Goal: Task Accomplishment & Management: Manage account settings

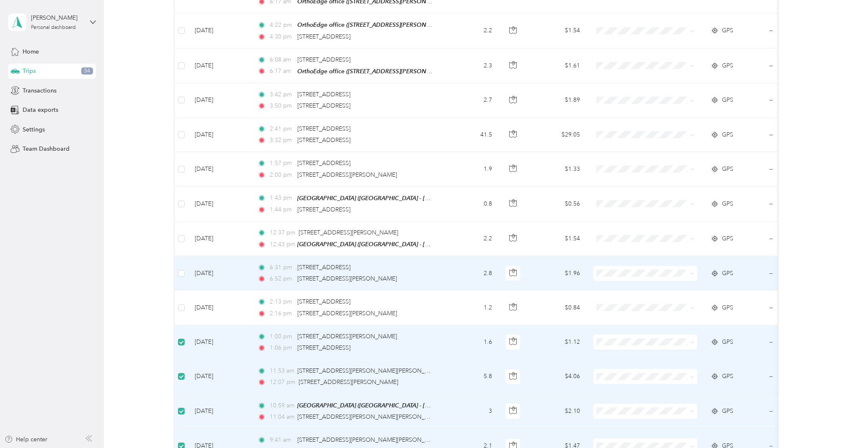
scroll to position [1551, 0]
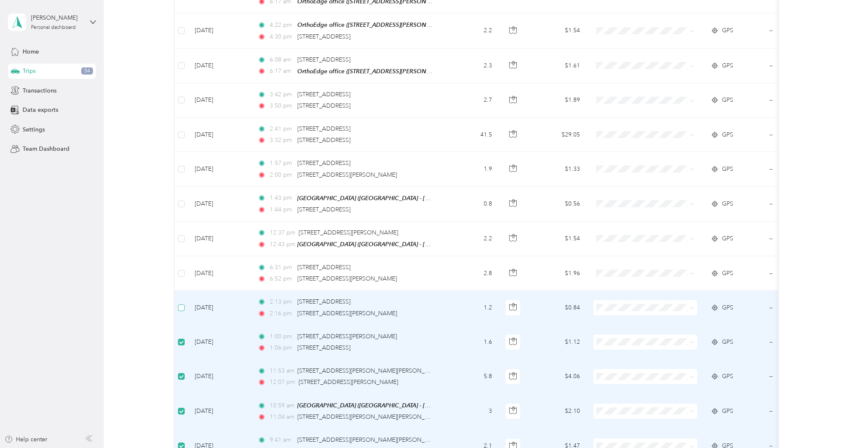
click at [181, 305] on span at bounding box center [181, 308] width 7 height 7
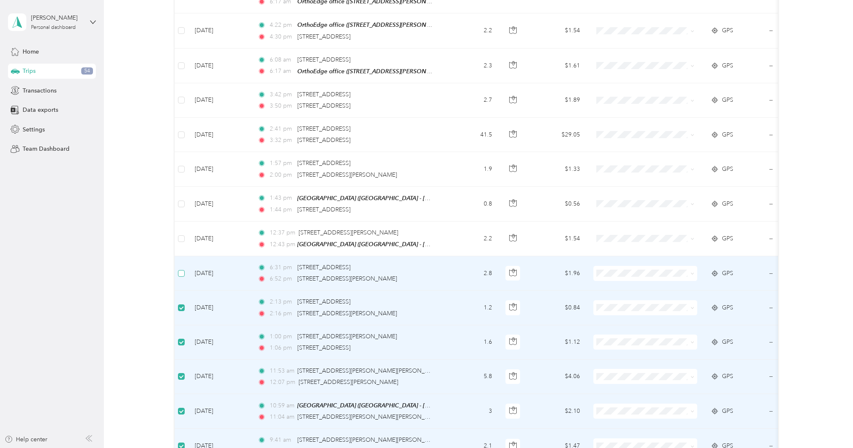
drag, startPoint x: 184, startPoint y: 259, endPoint x: 185, endPoint y: 255, distance: 4.7
click at [184, 270] on span at bounding box center [181, 273] width 7 height 7
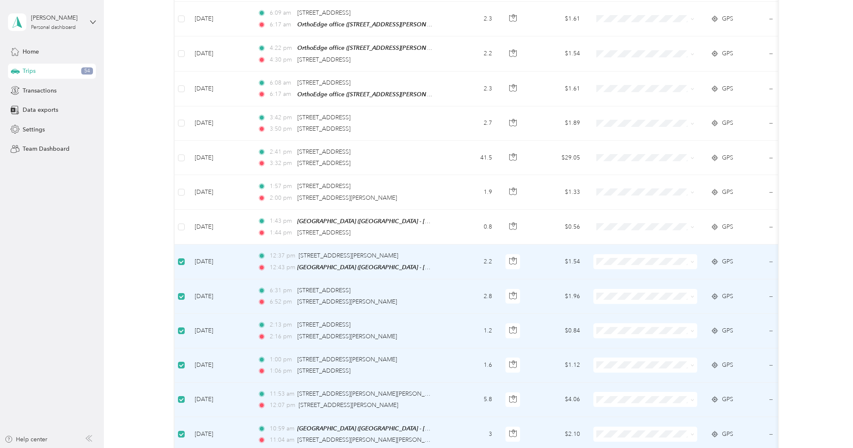
scroll to position [1505, 0]
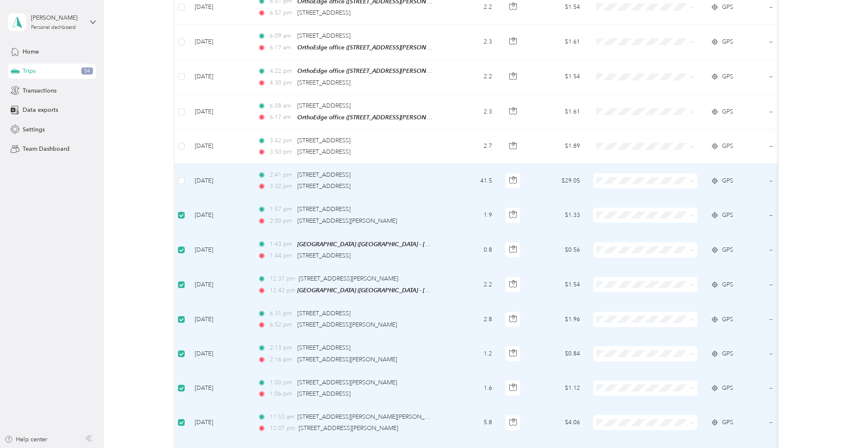
click at [178, 168] on td at bounding box center [181, 181] width 13 height 34
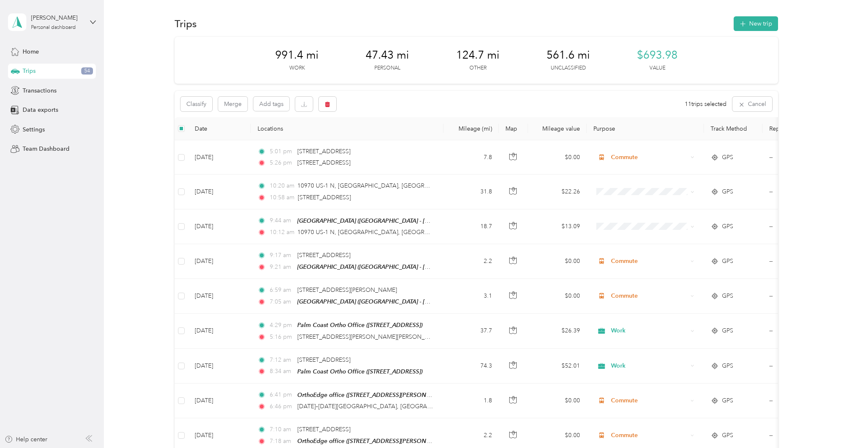
scroll to position [0, 0]
click at [326, 105] on icon "button" at bounding box center [327, 104] width 5 height 5
click at [390, 139] on button "Yes" at bounding box center [392, 138] width 16 height 13
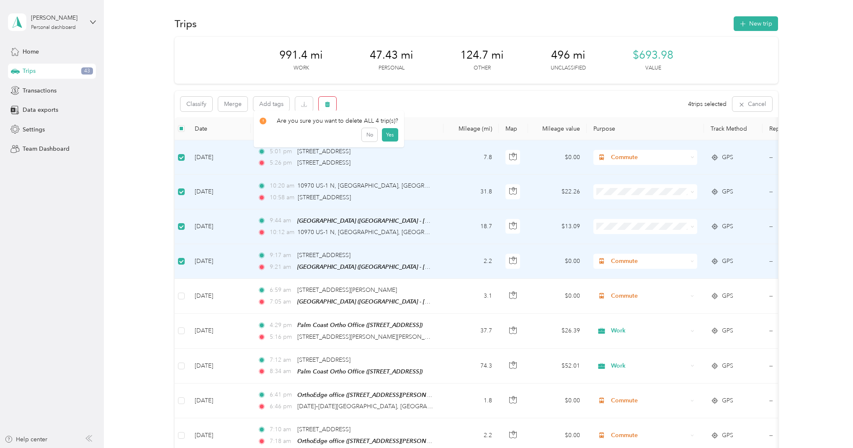
click at [331, 103] on button "button" at bounding box center [328, 104] width 18 height 15
click at [389, 138] on button "Yes" at bounding box center [390, 138] width 16 height 13
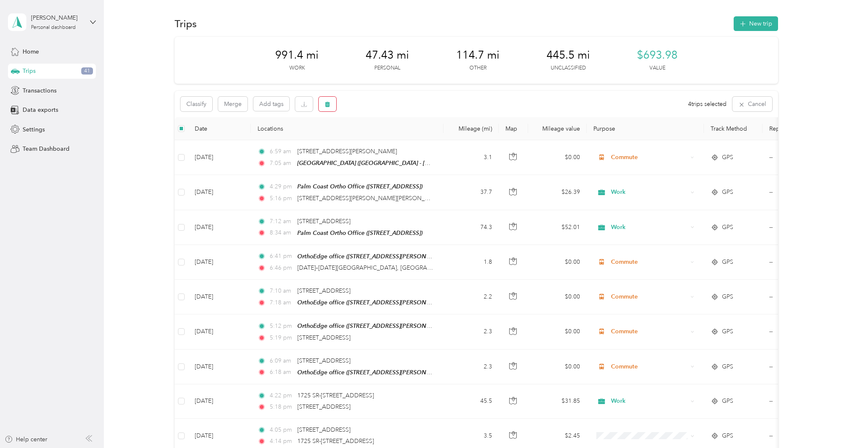
click at [330, 104] on icon "button" at bounding box center [328, 104] width 6 height 6
click at [389, 139] on button "Yes" at bounding box center [390, 138] width 16 height 13
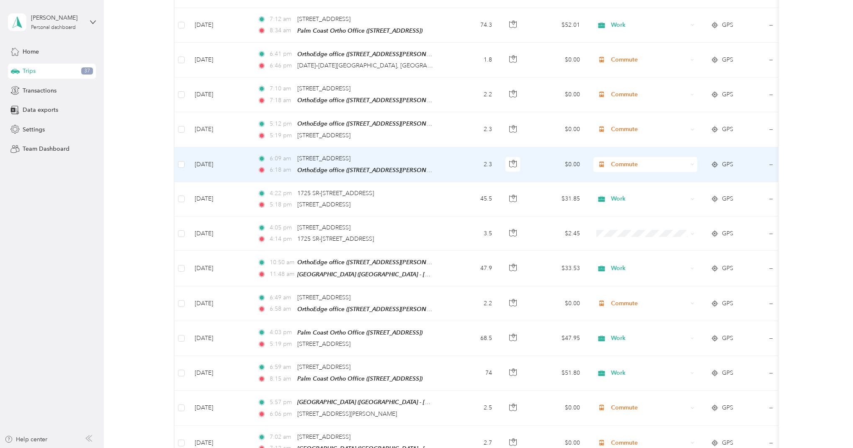
scroll to position [204, 0]
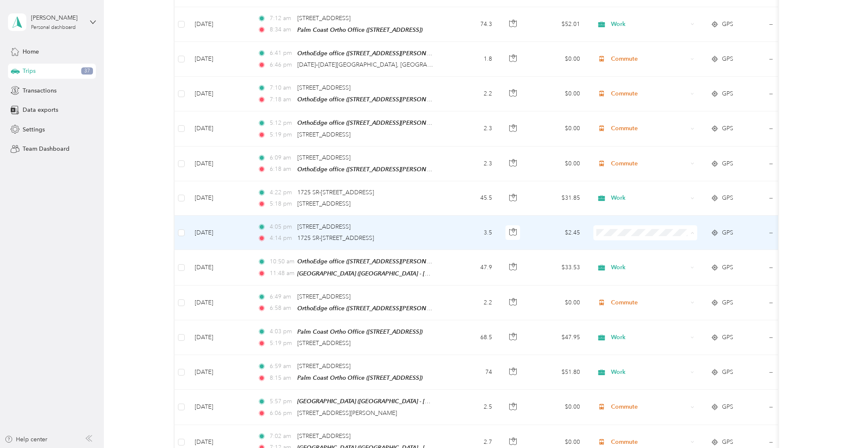
click at [643, 347] on span "Commute" at bounding box center [652, 347] width 77 height 9
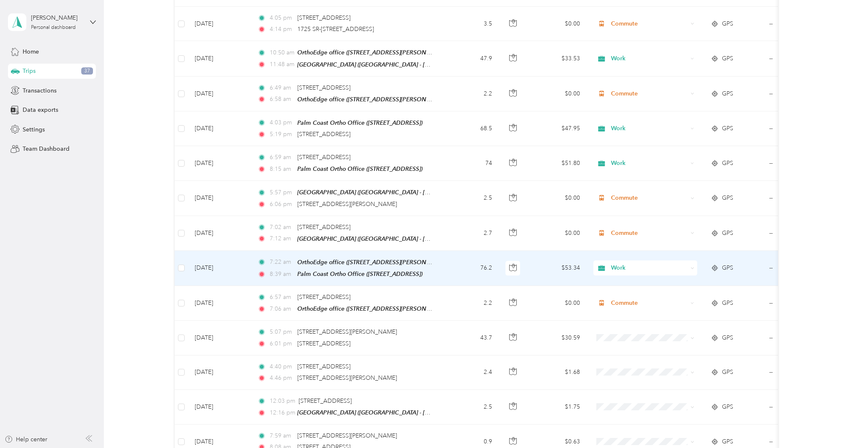
scroll to position [441, 0]
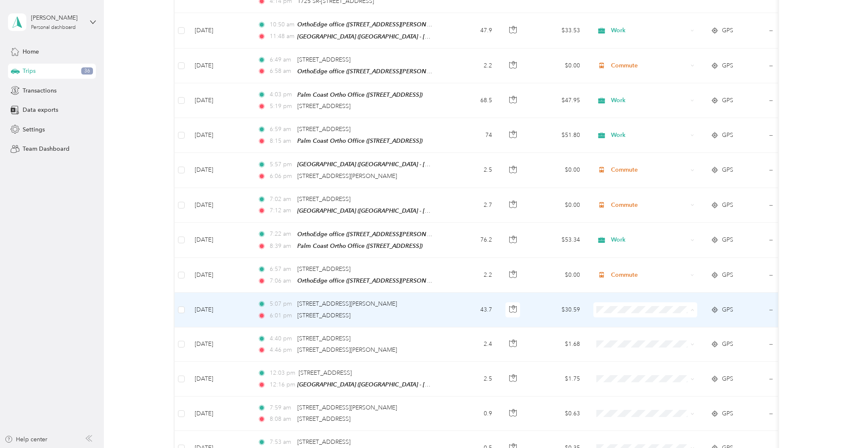
click at [623, 318] on span "Work" at bounding box center [652, 318] width 77 height 9
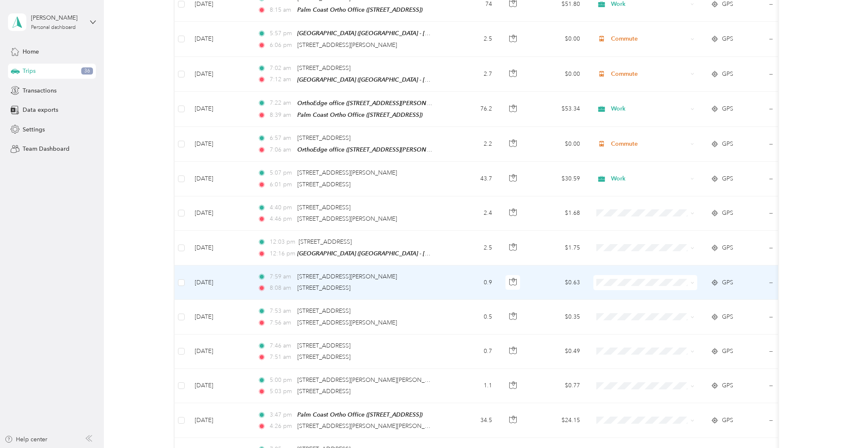
scroll to position [574, 0]
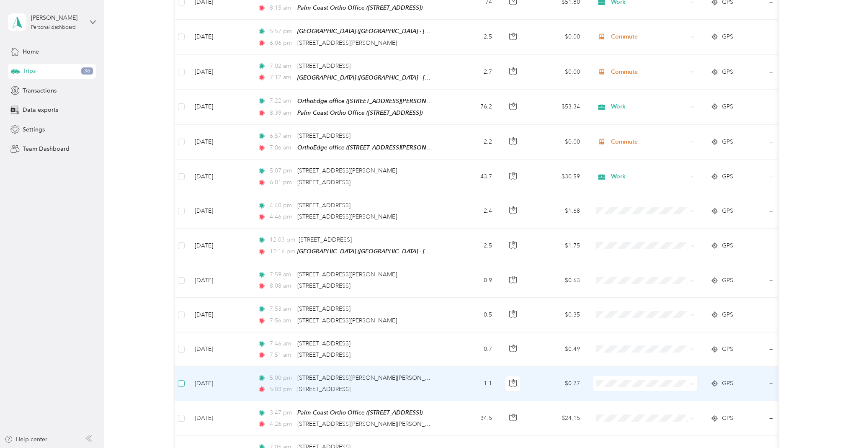
click at [181, 380] on span at bounding box center [181, 383] width 7 height 7
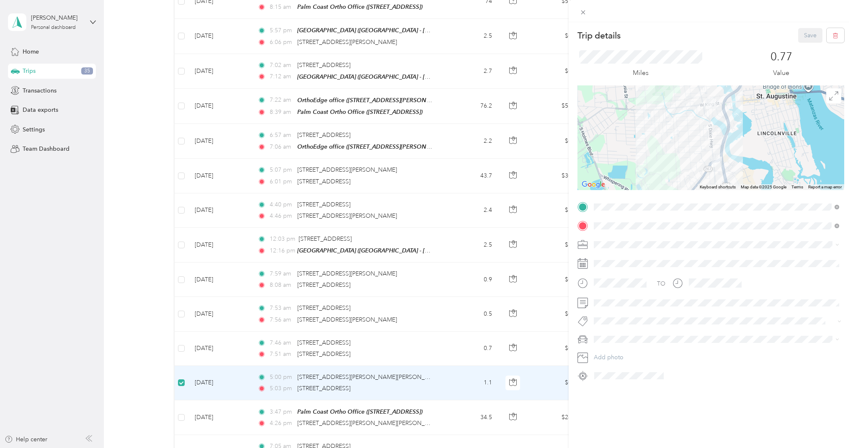
click at [181, 341] on div "Trip details Save This trip cannot be edited because it is either under review,…" at bounding box center [426, 224] width 853 height 448
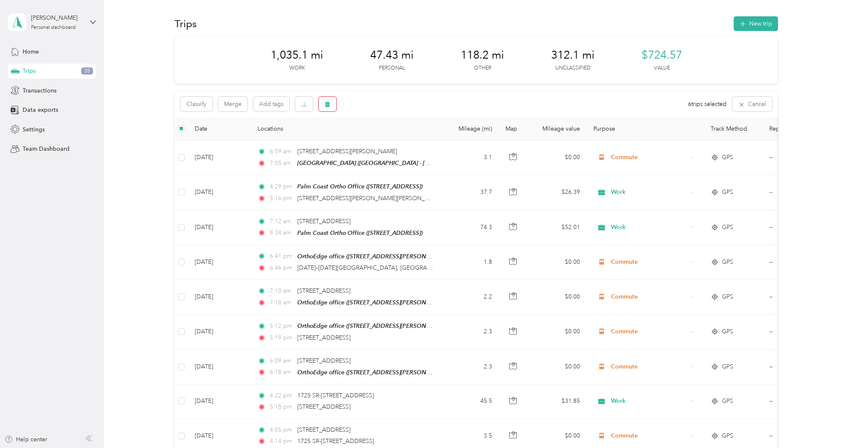
click at [331, 105] on button "button" at bounding box center [328, 104] width 18 height 15
click at [388, 137] on button "Yes" at bounding box center [390, 138] width 16 height 13
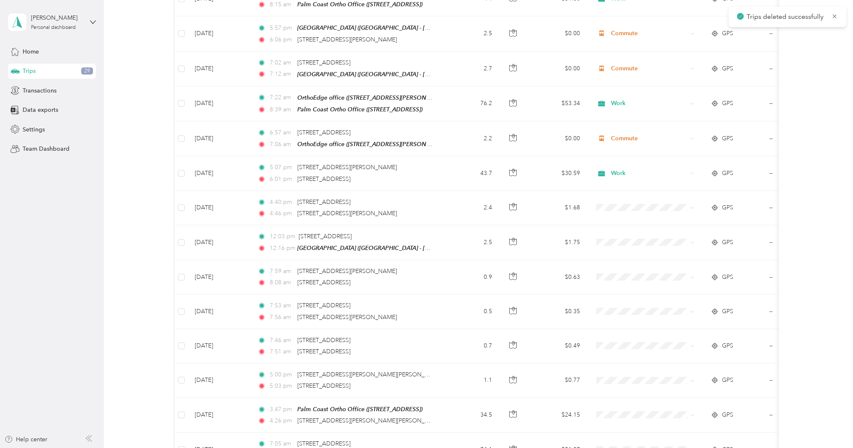
scroll to position [578, 0]
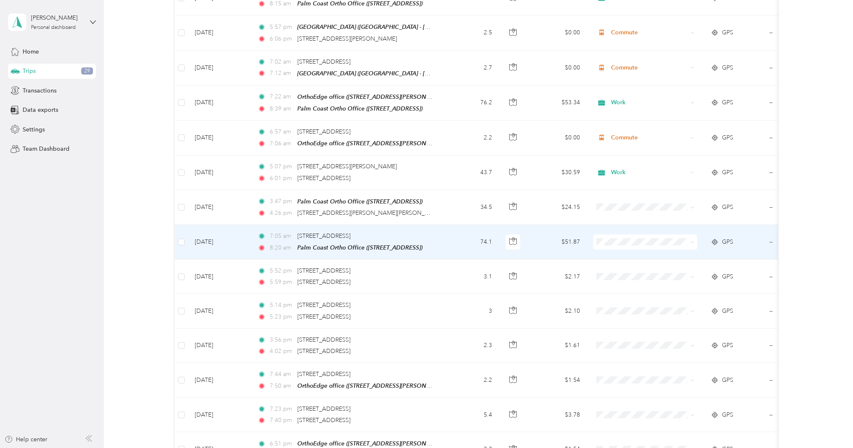
click at [627, 239] on span at bounding box center [646, 242] width 104 height 15
click at [619, 250] on span "Work" at bounding box center [652, 249] width 77 height 9
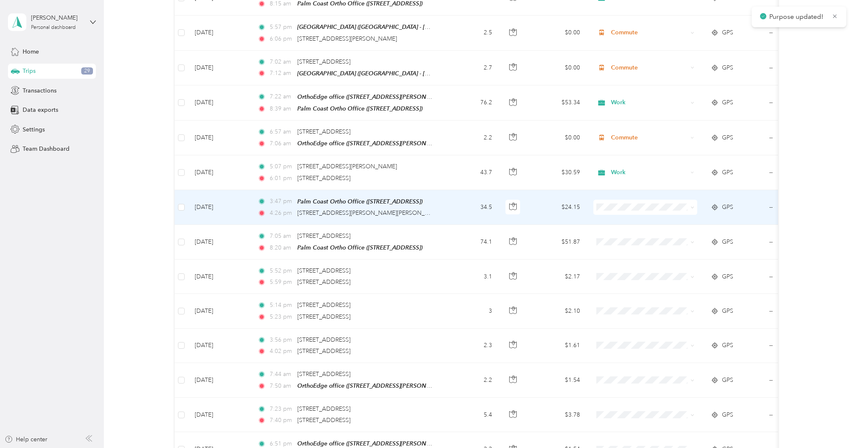
click at [615, 215] on span "Work" at bounding box center [652, 211] width 77 height 9
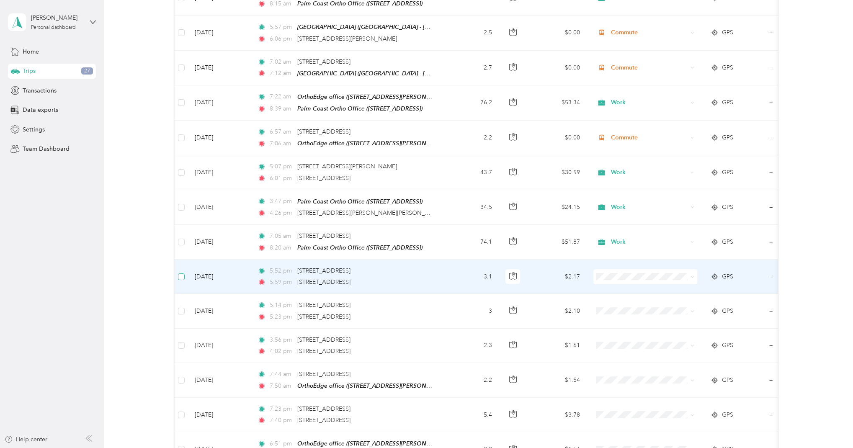
click at [184, 274] on span at bounding box center [181, 277] width 7 height 7
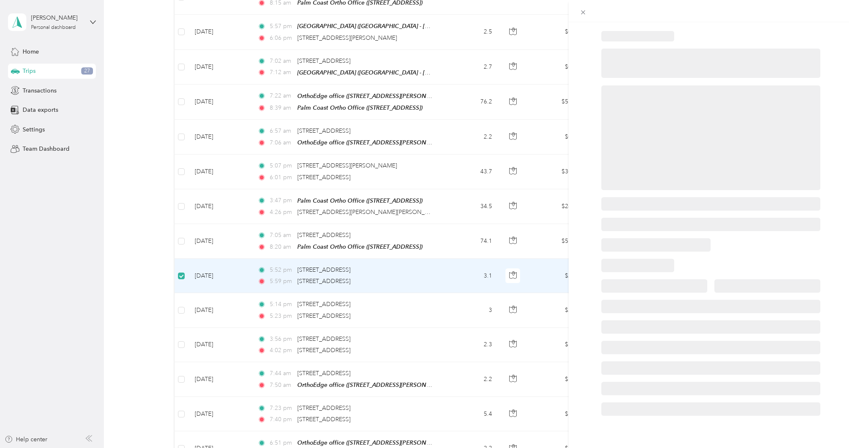
click at [179, 304] on div at bounding box center [426, 224] width 853 height 448
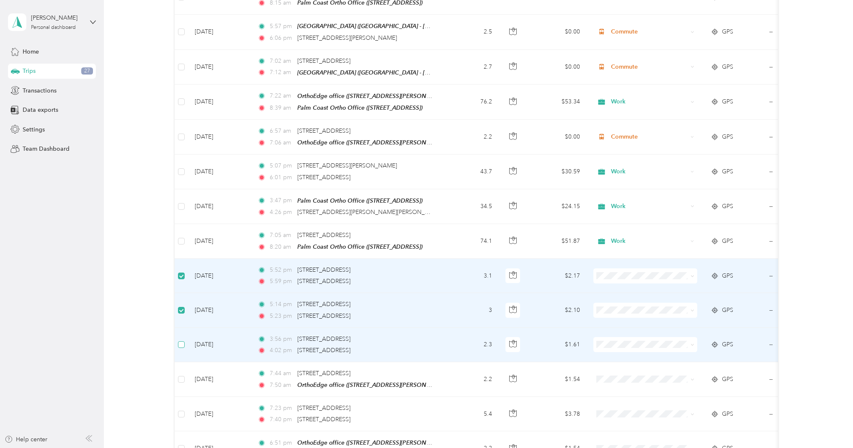
click at [184, 341] on span at bounding box center [181, 344] width 7 height 7
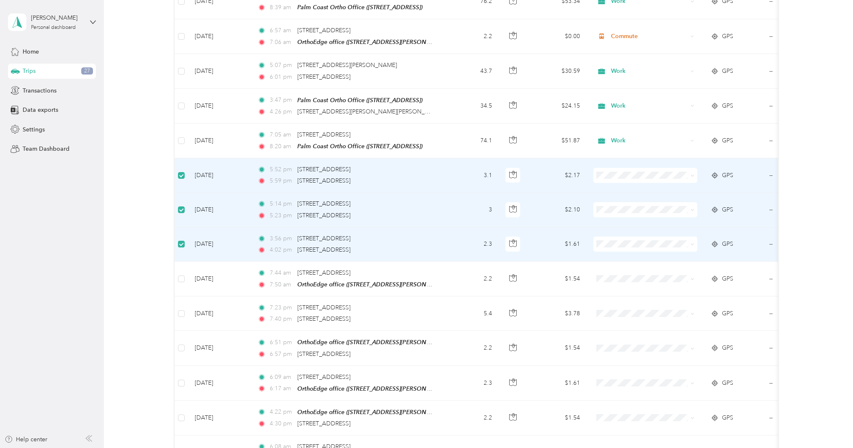
scroll to position [681, 0]
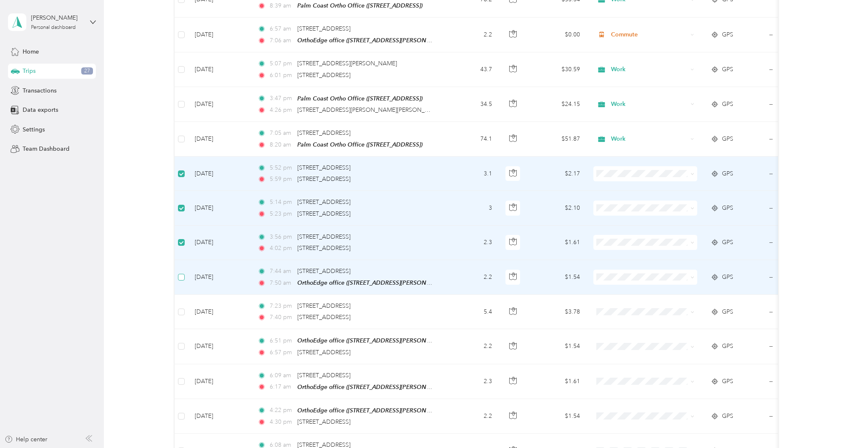
click at [184, 274] on span at bounding box center [181, 277] width 7 height 7
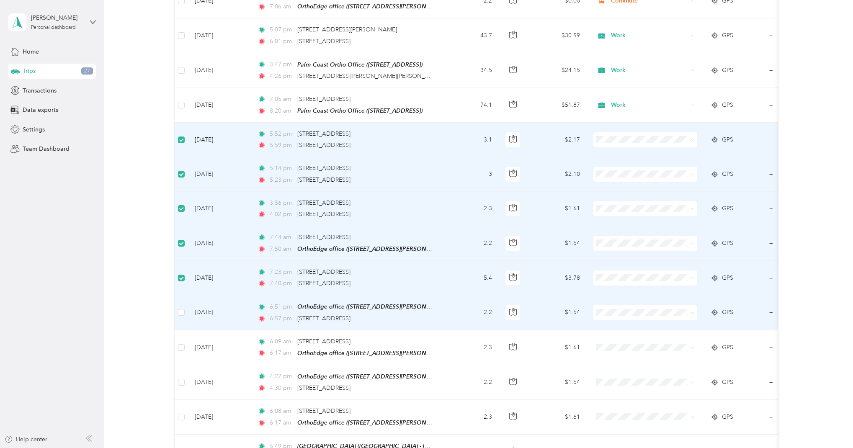
scroll to position [732, 0]
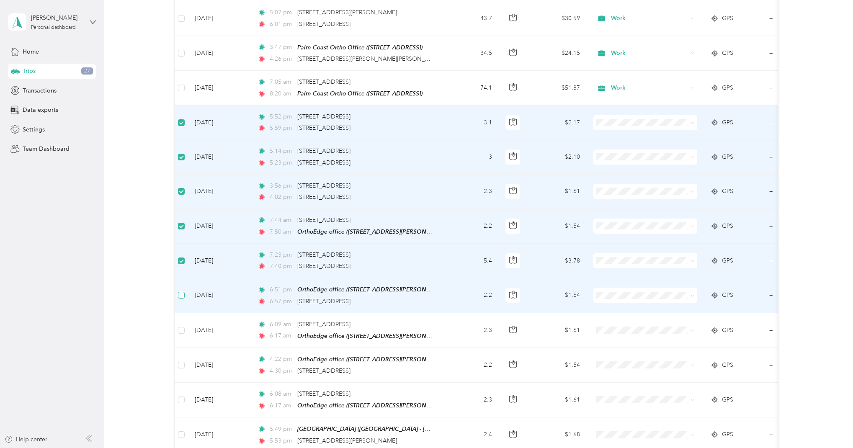
click at [183, 292] on span at bounding box center [181, 295] width 7 height 7
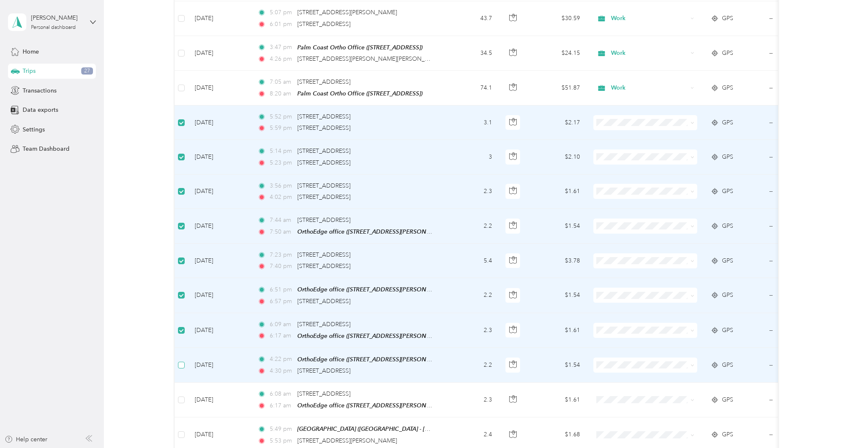
click at [183, 362] on span at bounding box center [181, 365] width 7 height 7
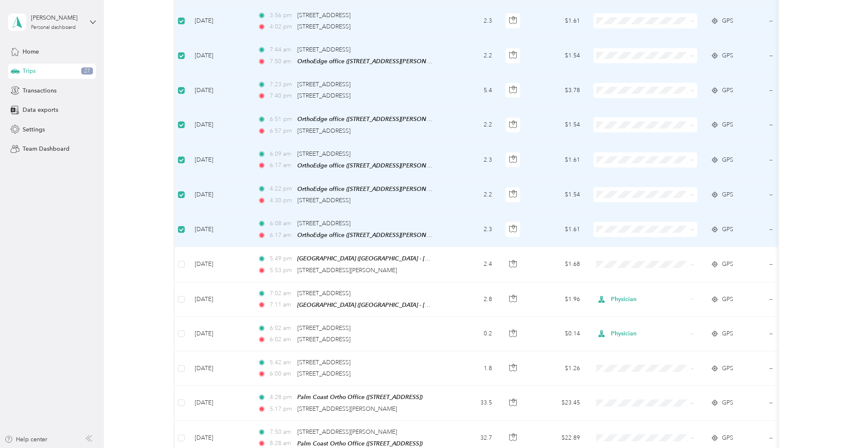
scroll to position [911, 0]
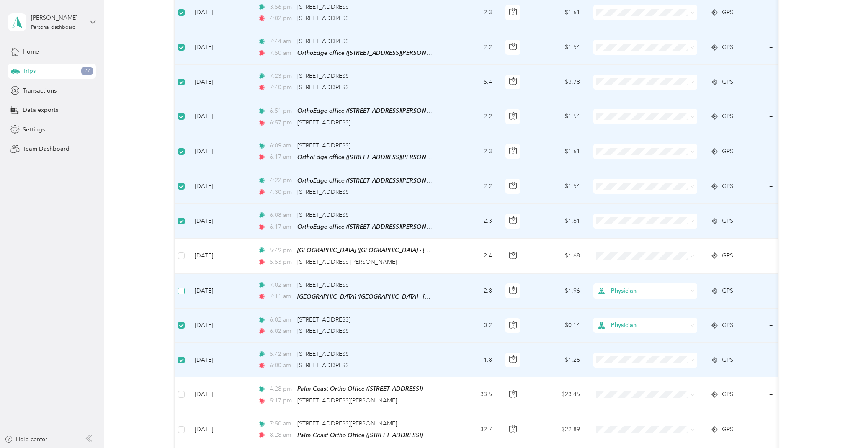
click at [183, 288] on span at bounding box center [181, 291] width 7 height 7
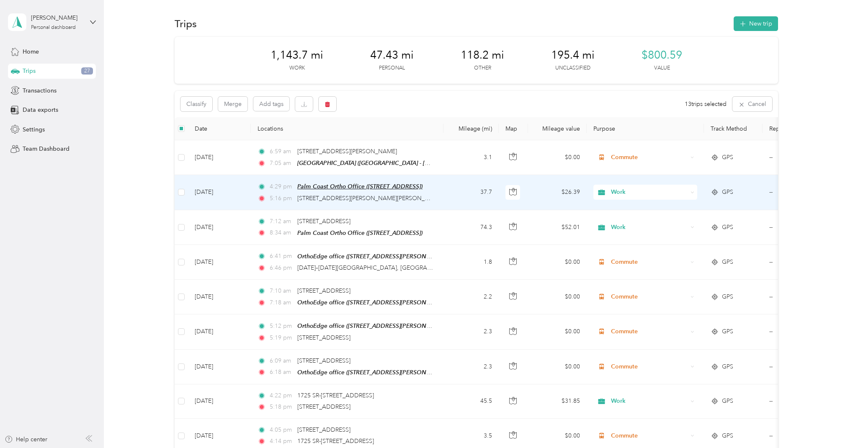
scroll to position [0, 0]
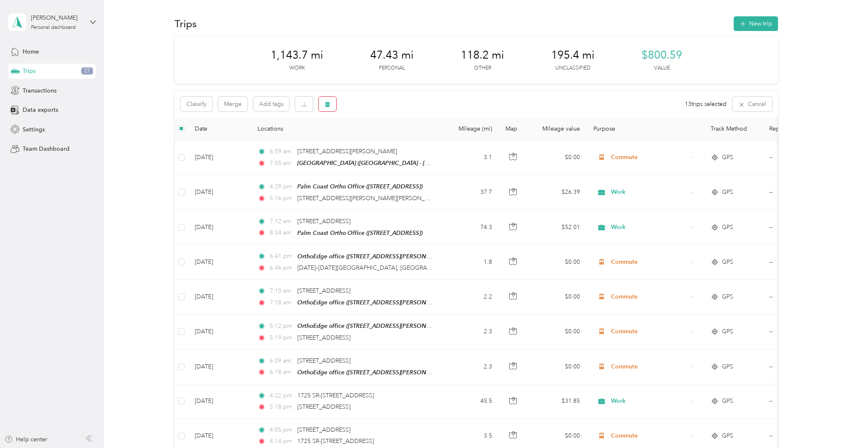
click at [329, 104] on icon "button" at bounding box center [327, 104] width 5 height 5
click at [391, 139] on button "Yes" at bounding box center [392, 138] width 16 height 13
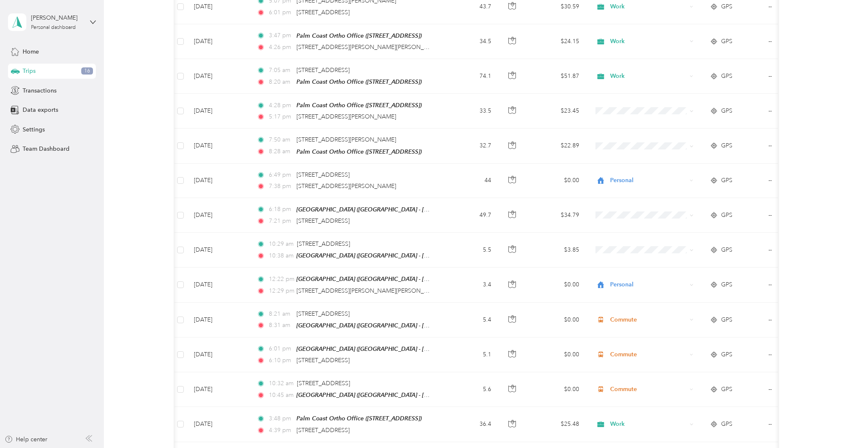
scroll to position [756, 0]
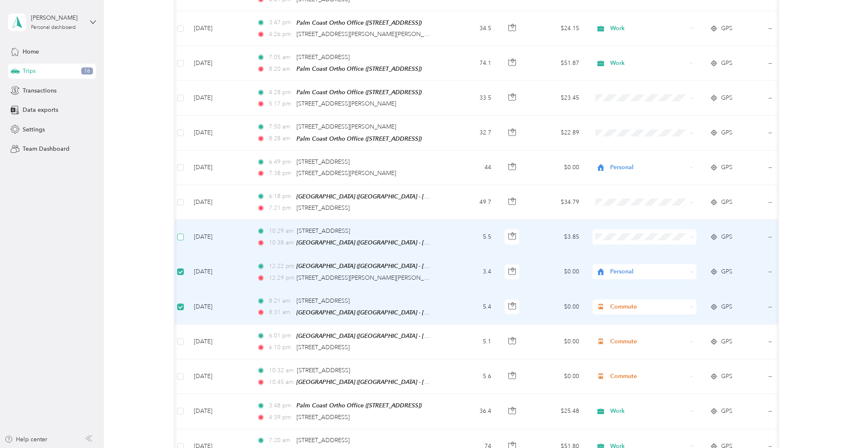
click at [183, 234] on span at bounding box center [180, 237] width 7 height 7
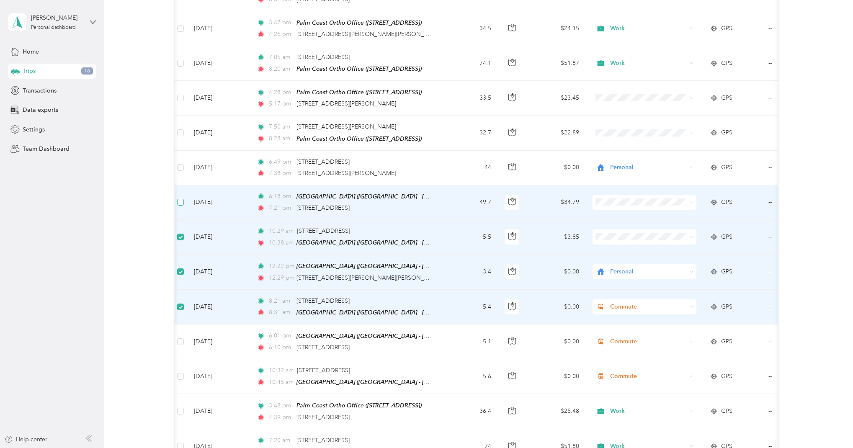
click at [183, 199] on span at bounding box center [180, 202] width 7 height 7
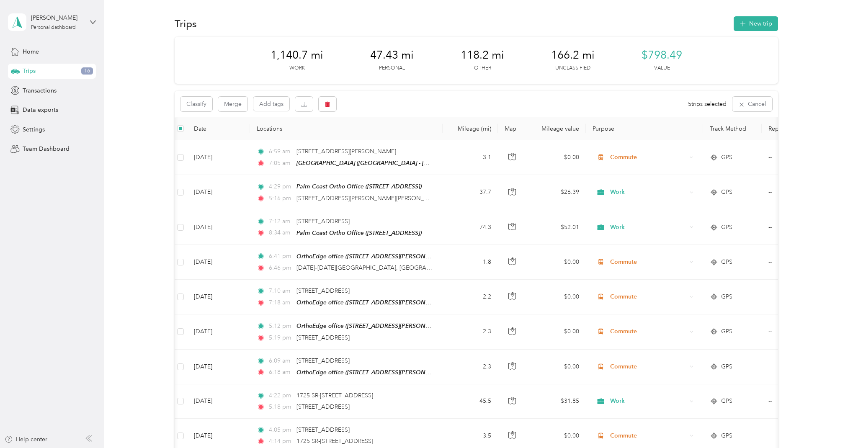
scroll to position [0, 0]
click at [330, 106] on icon "button" at bounding box center [328, 104] width 6 height 6
click at [385, 138] on button "Yes" at bounding box center [390, 138] width 16 height 13
click at [326, 106] on icon "button" at bounding box center [327, 104] width 5 height 5
click at [385, 139] on button "Yes" at bounding box center [390, 138] width 16 height 13
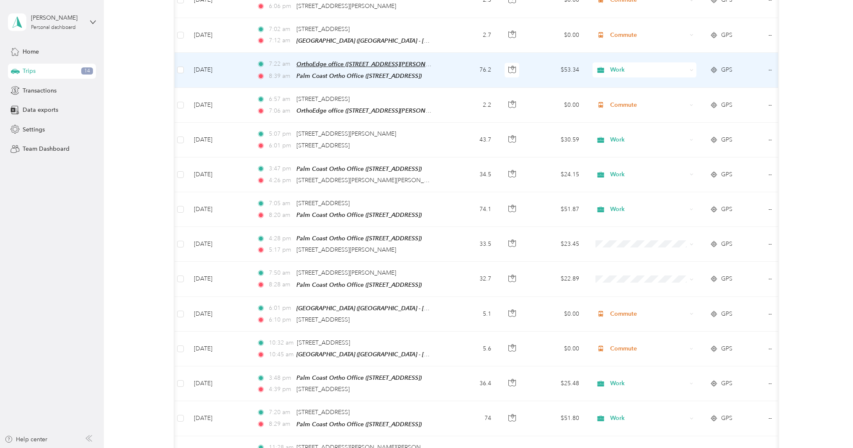
scroll to position [612, 0]
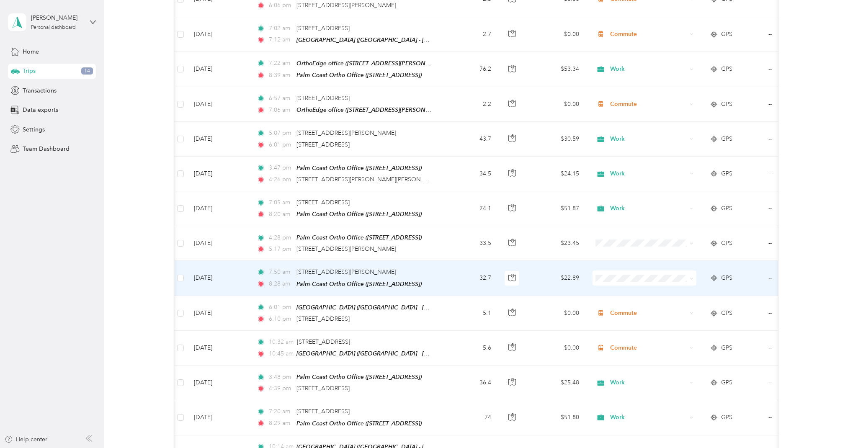
click at [622, 287] on li "Work" at bounding box center [645, 283] width 104 height 15
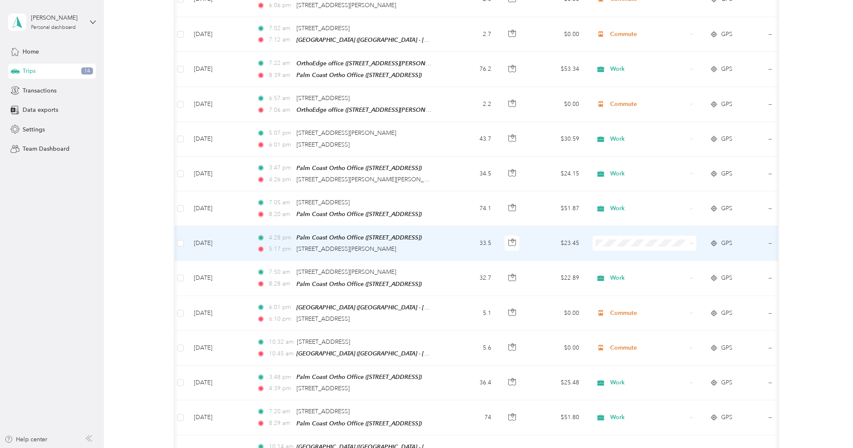
click at [622, 248] on span "Work" at bounding box center [652, 250] width 77 height 9
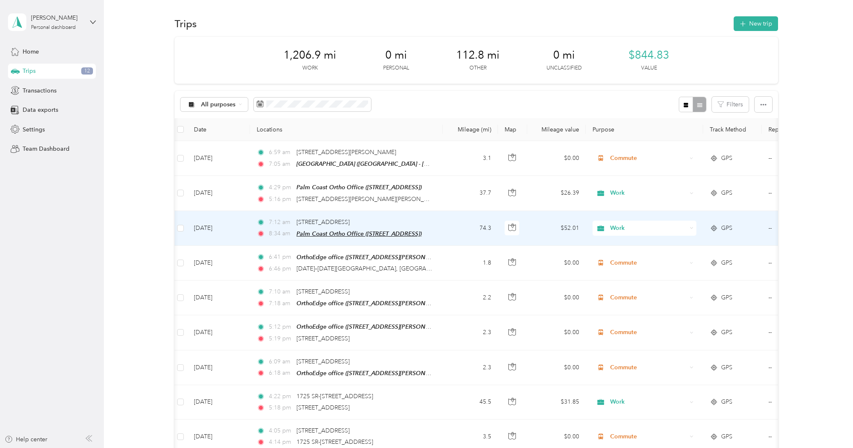
scroll to position [0, 0]
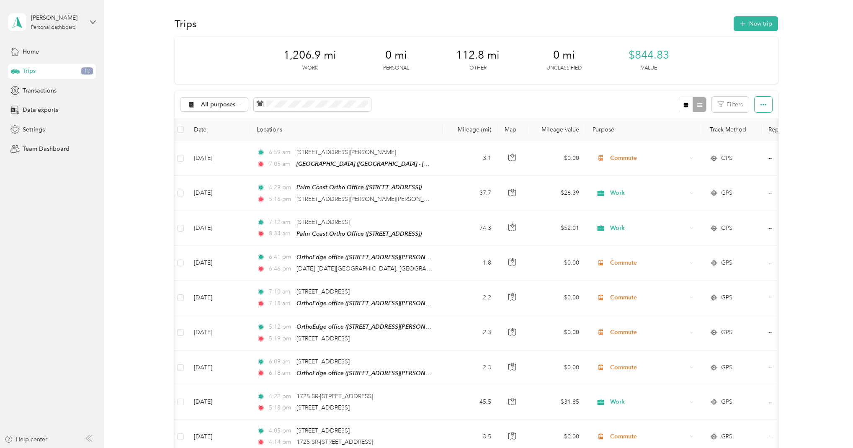
click at [767, 105] on icon "button" at bounding box center [764, 105] width 6 height 2
click at [763, 134] on div "Export" at bounding box center [756, 134] width 23 height 9
click at [729, 104] on button "Filters" at bounding box center [730, 104] width 37 height 15
click at [765, 104] on icon "button" at bounding box center [764, 105] width 6 height 6
click at [765, 104] on icon "button" at bounding box center [764, 105] width 6 height 2
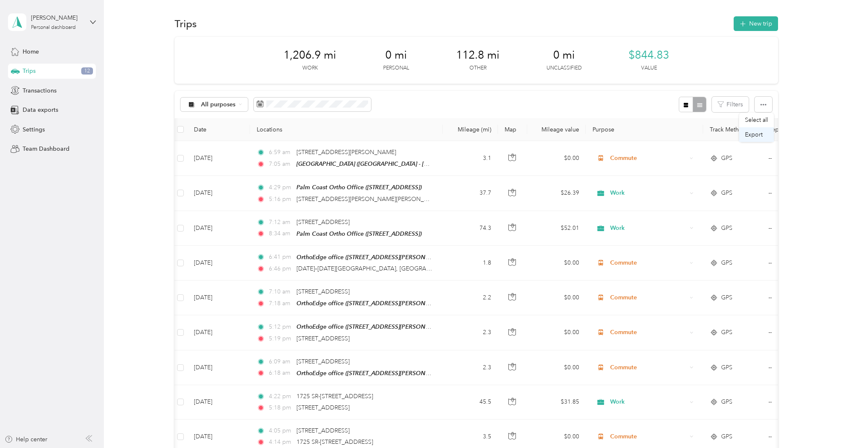
click at [756, 134] on span "Export" at bounding box center [754, 134] width 18 height 7
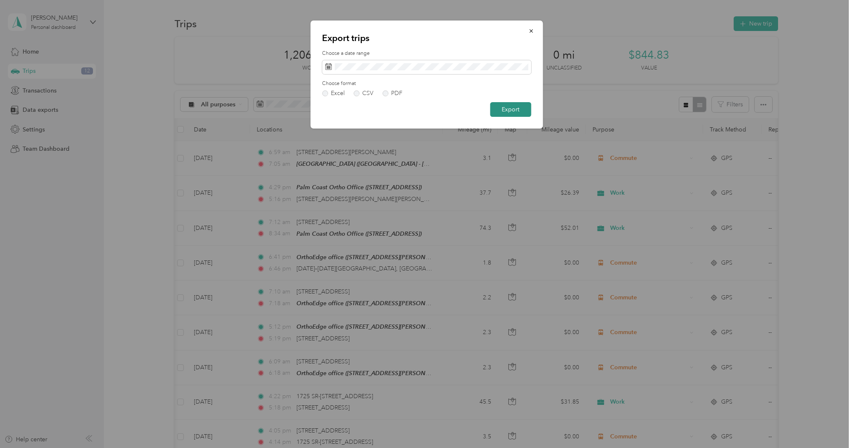
click at [509, 109] on button "Export" at bounding box center [510, 109] width 41 height 15
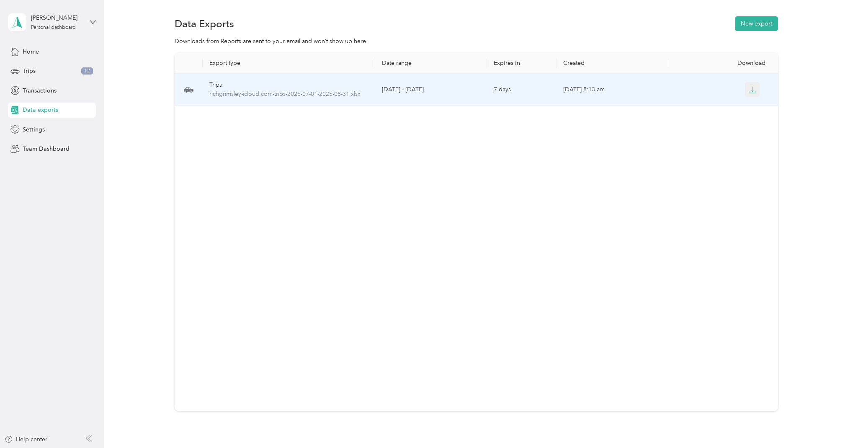
click at [754, 89] on icon "button" at bounding box center [753, 90] width 8 height 8
